Goal: Information Seeking & Learning: Learn about a topic

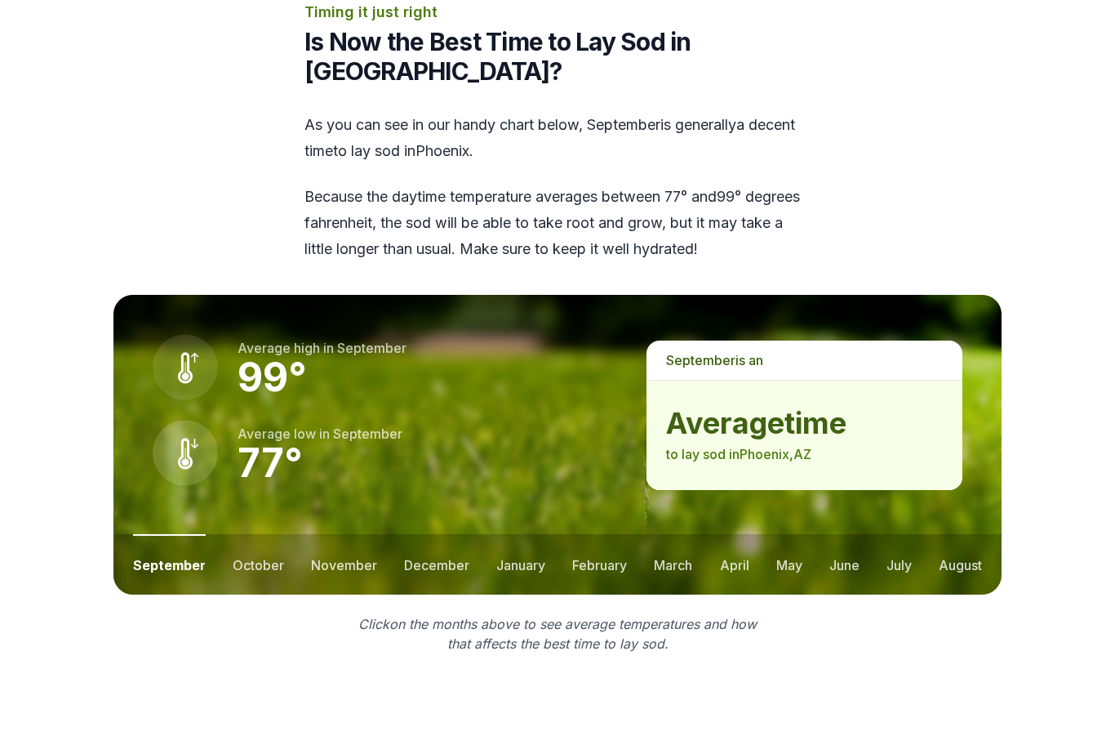
scroll to position [1969, 0]
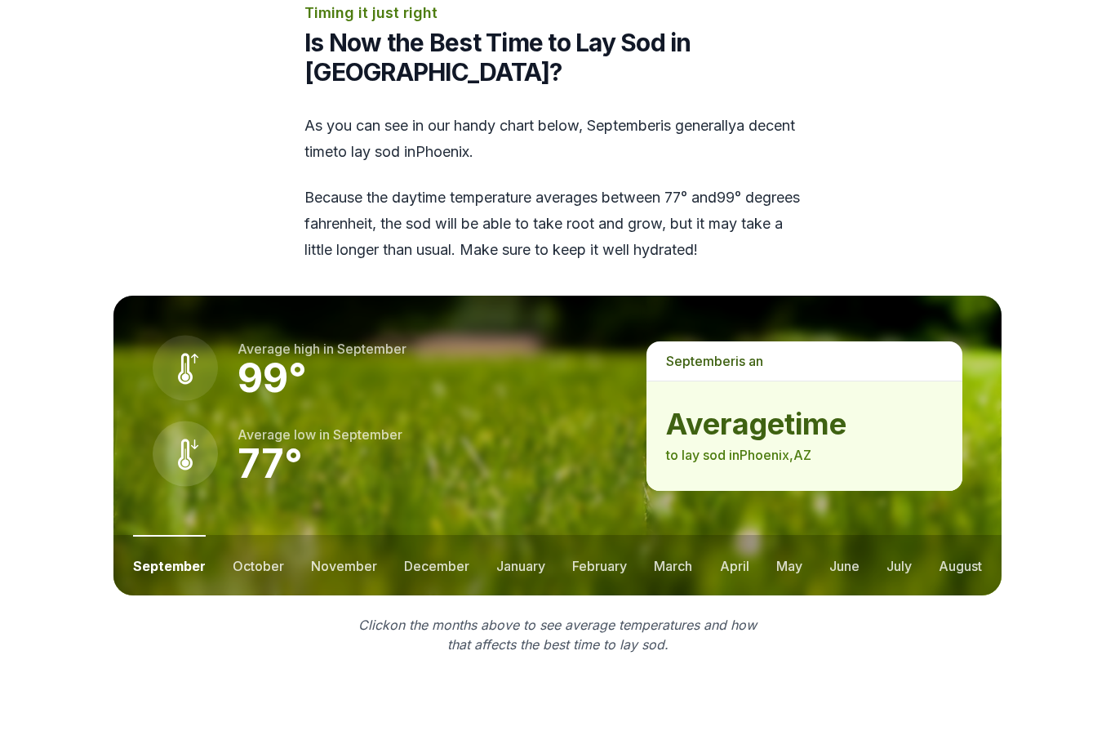
click at [269, 535] on button "october" at bounding box center [258, 565] width 51 height 60
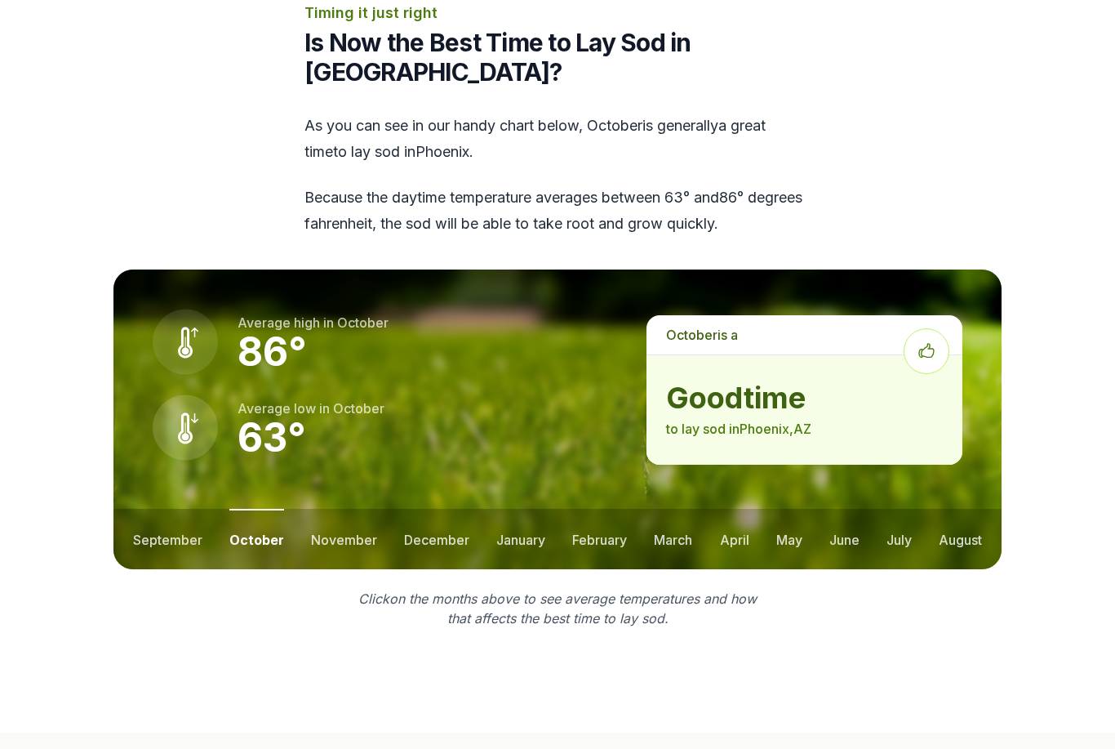
click at [338, 509] on button "november" at bounding box center [344, 539] width 66 height 60
click at [423, 509] on button "december" at bounding box center [435, 539] width 65 height 60
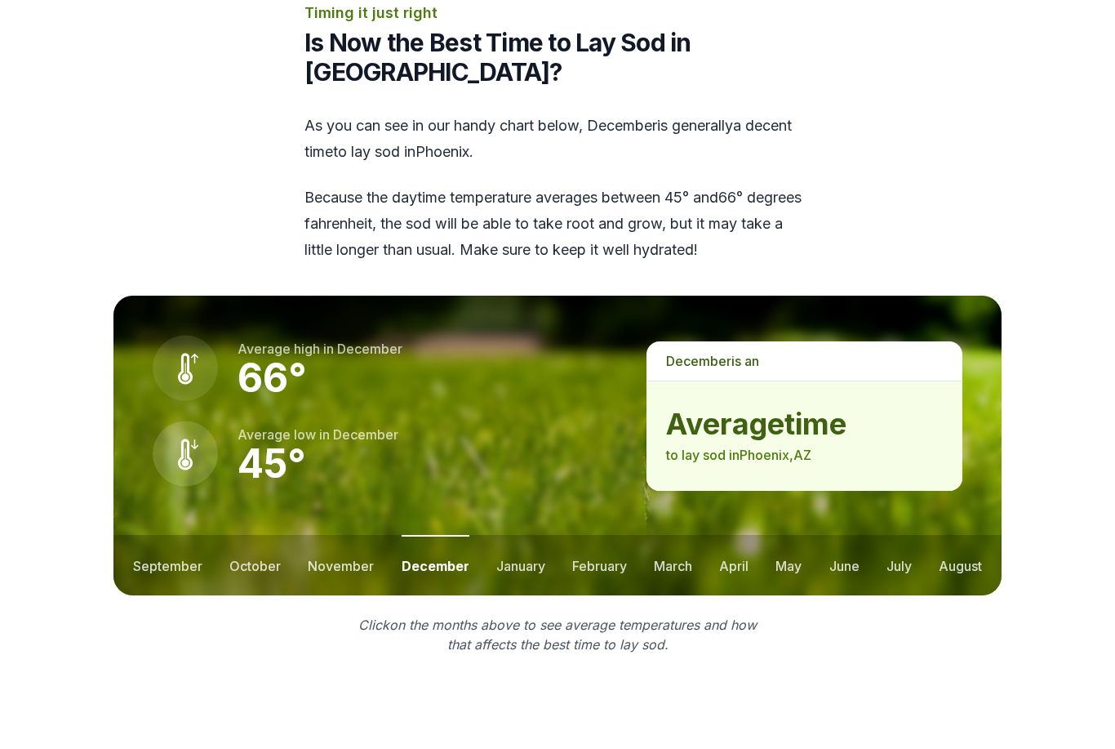
click at [328, 535] on button "november" at bounding box center [341, 565] width 66 height 60
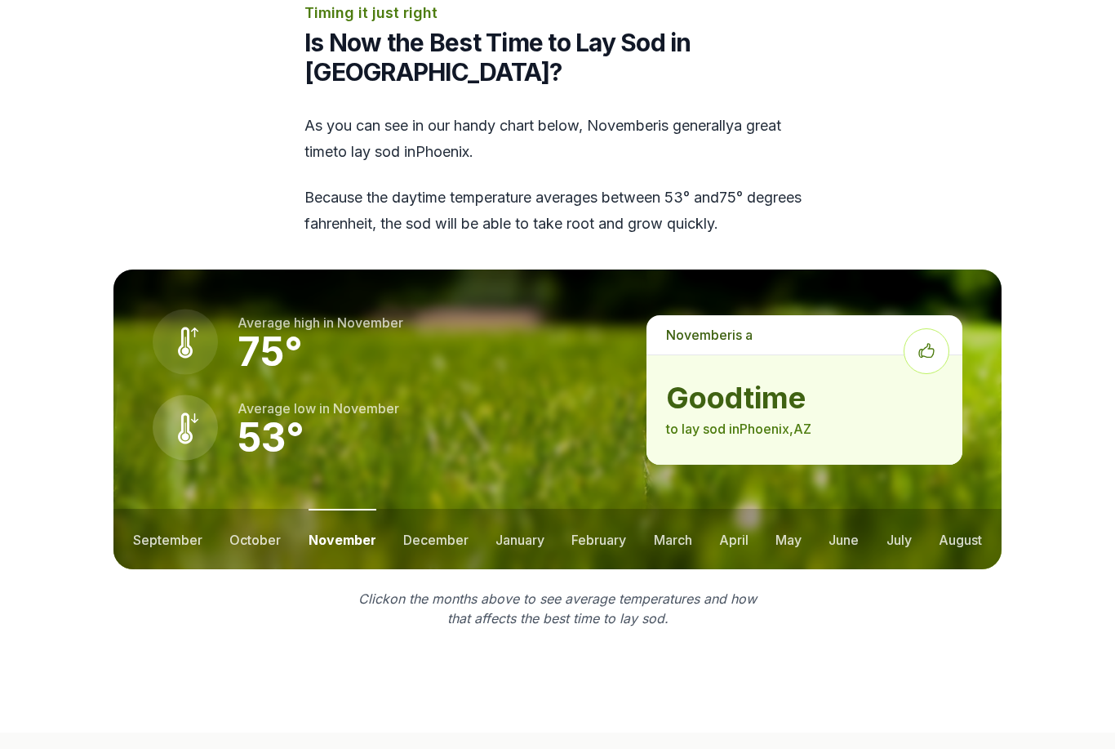
click at [269, 509] on button "october" at bounding box center [254, 539] width 51 height 60
click at [186, 509] on button "september" at bounding box center [167, 539] width 69 height 60
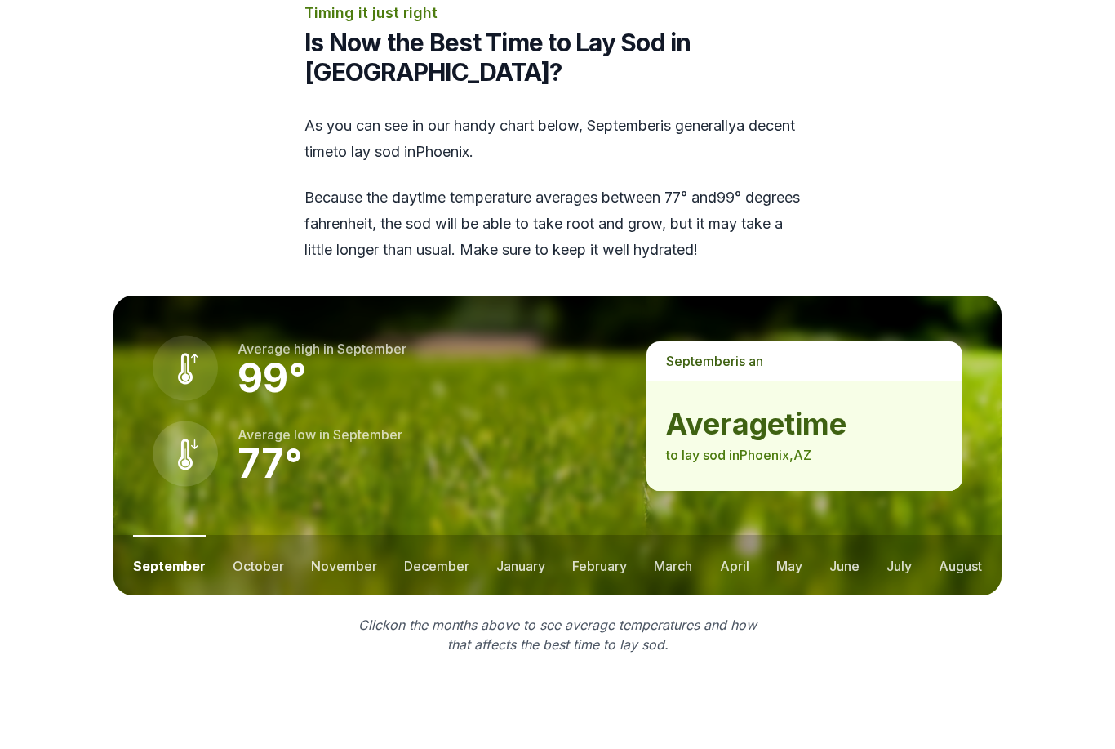
click at [523, 535] on button "january" at bounding box center [520, 565] width 49 height 60
click at [819, 535] on ul "september october november december january february march april may june july …" at bounding box center [557, 565] width 888 height 60
click at [870, 535] on ul "september october november december january february march april may june july …" at bounding box center [557, 565] width 888 height 60
click at [893, 535] on button "july" at bounding box center [899, 565] width 25 height 60
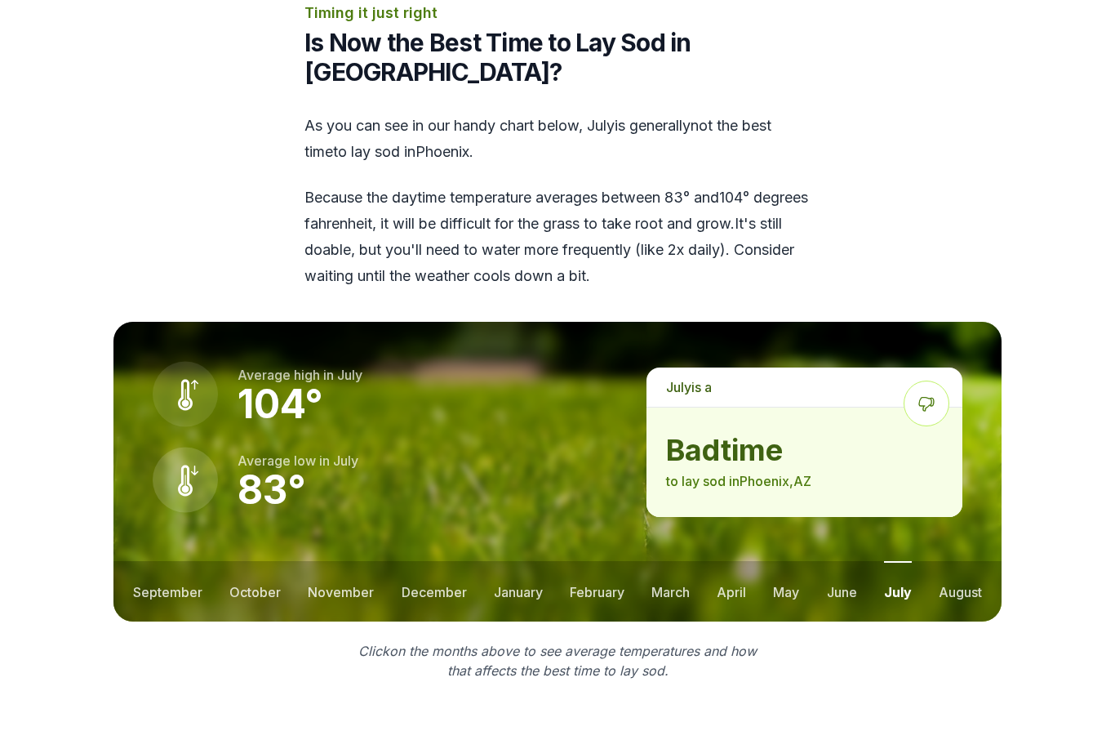
click at [844, 561] on button "june" at bounding box center [842, 591] width 30 height 60
click at [969, 561] on button "august" at bounding box center [960, 591] width 43 height 60
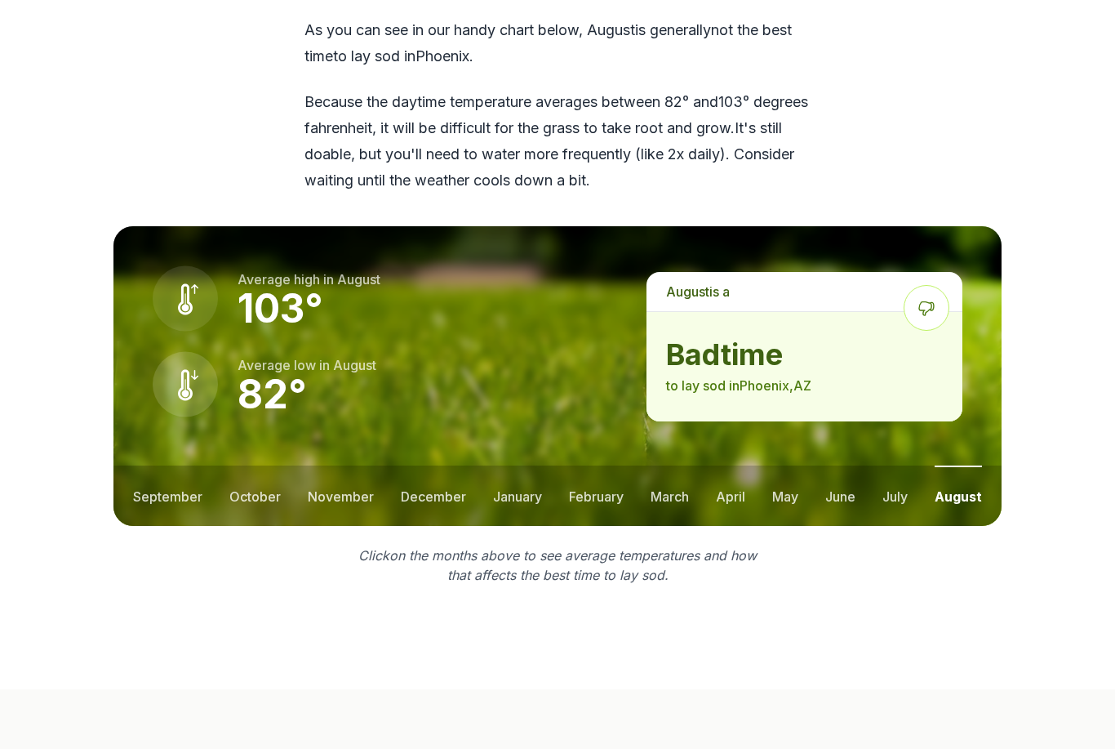
scroll to position [2094, 0]
